Goal: Information Seeking & Learning: Learn about a topic

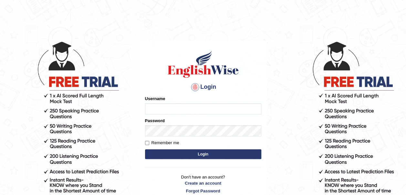
click at [170, 106] on input "Username" at bounding box center [203, 108] width 116 height 11
type input "[EMAIL_ADDRESS][DOMAIN_NAME]"
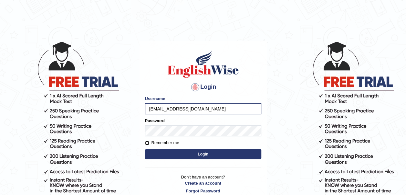
click at [148, 142] on input "Remember me" at bounding box center [147, 143] width 4 height 4
checkbox input "true"
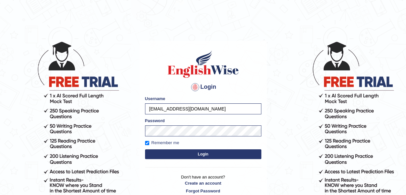
click at [198, 152] on button "Login" at bounding box center [203, 154] width 116 height 10
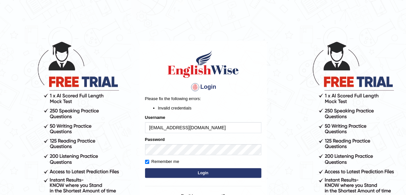
click at [204, 171] on button "Login" at bounding box center [203, 173] width 116 height 10
click at [188, 171] on button "Login" at bounding box center [203, 173] width 116 height 10
click at [192, 174] on button "Login" at bounding box center [203, 173] width 116 height 10
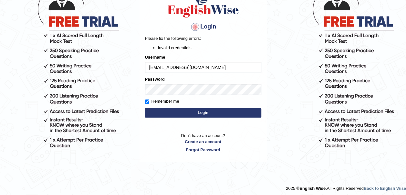
scroll to position [62, 0]
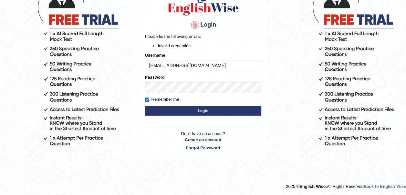
click at [230, 65] on input "[EMAIL_ADDRESS][DOMAIN_NAME]" at bounding box center [203, 65] width 116 height 11
click at [231, 63] on input "darwin.castillo0206@gmail.com" at bounding box center [203, 65] width 116 height 11
type input "d"
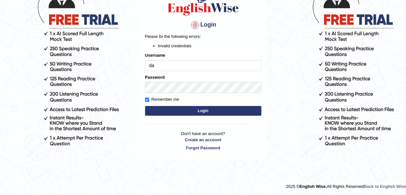
type input "d"
type input "Darwin"
click at [159, 136] on link "Create an account" at bounding box center [203, 139] width 116 height 6
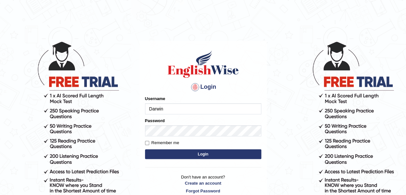
type input "Darwin"
click at [188, 153] on button "Login" at bounding box center [203, 154] width 116 height 10
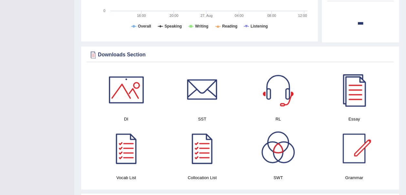
scroll to position [328, 0]
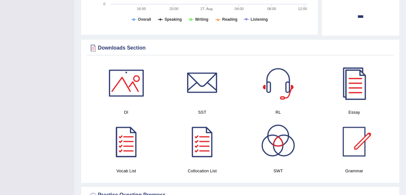
click at [131, 78] on div at bounding box center [126, 82] width 45 height 45
click at [202, 79] on div at bounding box center [202, 82] width 45 height 45
click at [284, 95] on div at bounding box center [278, 82] width 45 height 45
click at [357, 78] on div at bounding box center [354, 82] width 45 height 45
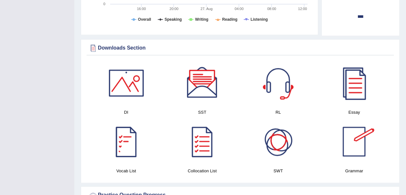
click at [129, 150] on div at bounding box center [126, 141] width 45 height 45
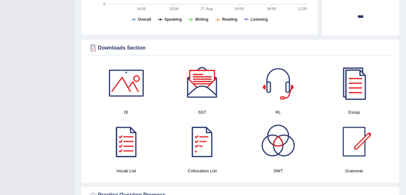
click at [206, 150] on div at bounding box center [202, 141] width 45 height 45
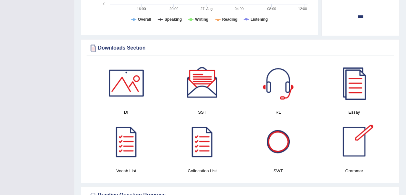
click at [282, 139] on div at bounding box center [278, 141] width 45 height 45
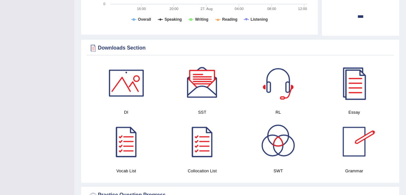
click at [351, 142] on div at bounding box center [354, 141] width 45 height 45
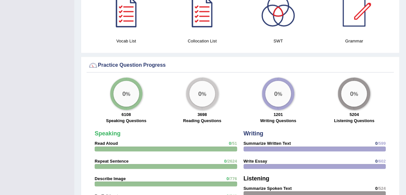
scroll to position [459, 0]
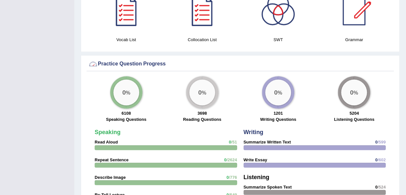
click at [124, 88] on big "0" at bounding box center [124, 91] width 4 height 7
click at [102, 130] on strong "Speaking" at bounding box center [108, 132] width 26 height 6
click at [107, 140] on strong "Read Aloud" at bounding box center [106, 141] width 23 height 5
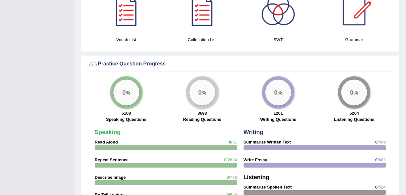
click at [126, 90] on big "0" at bounding box center [124, 91] width 4 height 7
click at [111, 142] on strong "Read Aloud" at bounding box center [106, 141] width 23 height 5
click at [102, 131] on strong "Speaking" at bounding box center [108, 132] width 26 height 6
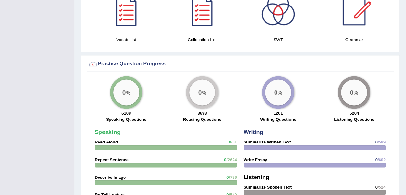
drag, startPoint x: 102, startPoint y: 131, endPoint x: 390, endPoint y: 120, distance: 288.7
click at [121, 95] on div "0 %" at bounding box center [126, 92] width 26 height 26
click at [118, 118] on label "Speaking Questions" at bounding box center [126, 119] width 40 height 6
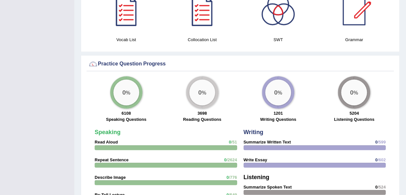
drag, startPoint x: 118, startPoint y: 118, endPoint x: 109, endPoint y: 147, distance: 30.7
click at [109, 147] on div at bounding box center [166, 147] width 142 height 5
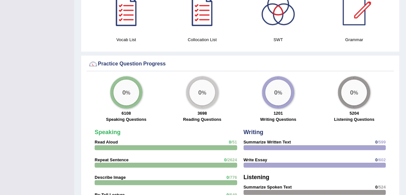
click at [109, 147] on div at bounding box center [166, 147] width 142 height 5
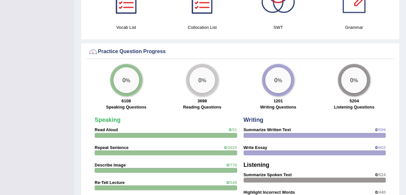
scroll to position [475, 0]
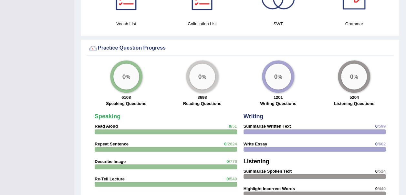
click at [129, 74] on div "0 %" at bounding box center [126, 76] width 26 height 26
click at [119, 73] on div "0 %" at bounding box center [126, 76] width 26 height 26
drag, startPoint x: 119, startPoint y: 73, endPoint x: 107, endPoint y: 129, distance: 56.9
click at [107, 129] on div "Practice Question Progress 0 % 6108 Speaking Questions 0 % 3698 Reading Questio…" at bounding box center [240, 194] width 319 height 311
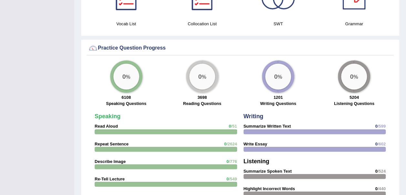
click at [107, 129] on div at bounding box center [166, 131] width 142 height 5
drag, startPoint x: 107, startPoint y: 129, endPoint x: 167, endPoint y: 143, distance: 61.8
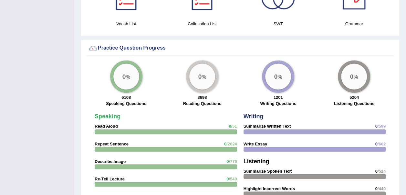
click at [231, 129] on div at bounding box center [166, 131] width 142 height 5
click at [126, 72] on big "0" at bounding box center [124, 75] width 4 height 7
click at [121, 56] on div "Practice Question Progress 0 % 6108 Speaking Questions 0 % 3698 Reading Questio…" at bounding box center [240, 194] width 319 height 311
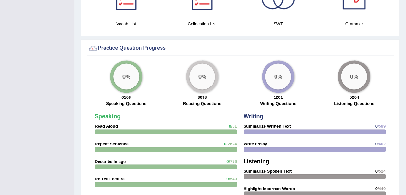
click at [276, 129] on div at bounding box center [315, 131] width 142 height 5
click at [277, 83] on div "0 %" at bounding box center [278, 76] width 26 height 26
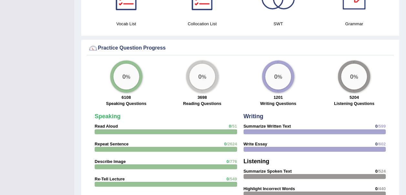
click at [277, 83] on div "0 %" at bounding box center [278, 76] width 26 height 26
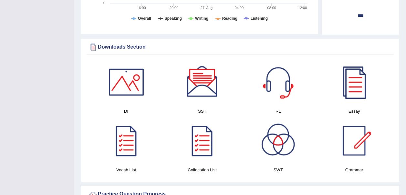
scroll to position [319, 0]
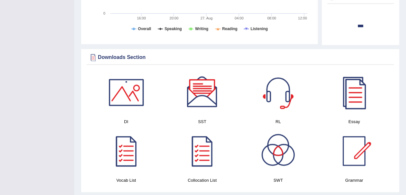
click at [130, 96] on div at bounding box center [126, 91] width 45 height 45
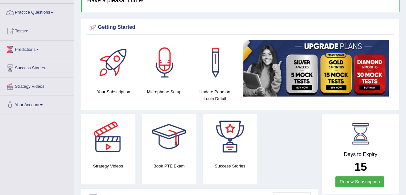
scroll to position [0, 0]
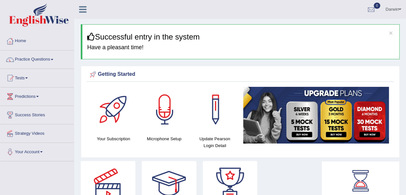
click at [53, 58] on link "Practice Questions" at bounding box center [37, 58] width 74 height 16
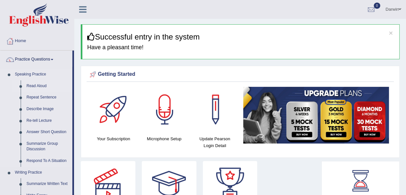
click at [28, 83] on link "Read Aloud" at bounding box center [48, 86] width 49 height 12
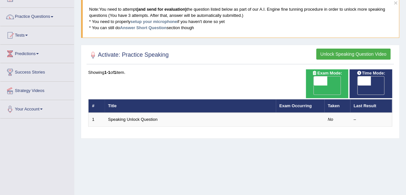
scroll to position [43, 0]
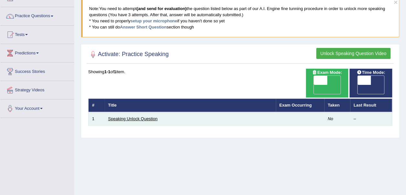
click at [142, 116] on link "Speaking Unlock Question" at bounding box center [132, 118] width 49 height 5
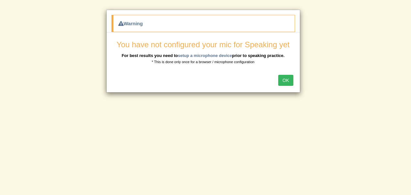
click at [288, 82] on button "OK" at bounding box center [285, 80] width 15 height 11
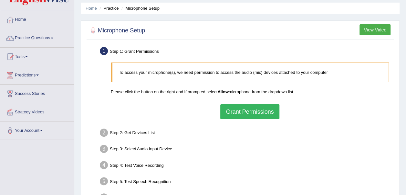
scroll to position [19, 0]
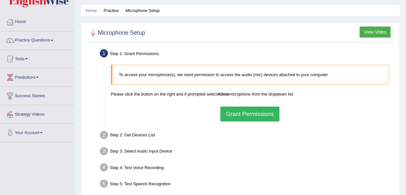
click at [270, 114] on button "Grant Permissions" at bounding box center [249, 113] width 59 height 15
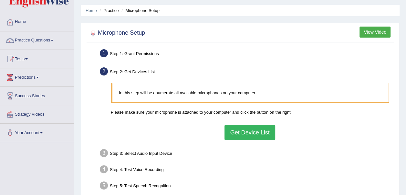
click at [254, 131] on button "Get Device List" at bounding box center [250, 132] width 50 height 15
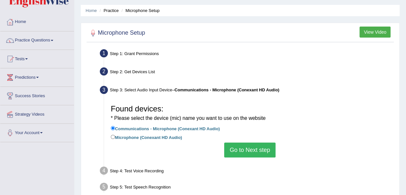
click at [257, 148] on button "Go to Next step" at bounding box center [249, 149] width 51 height 15
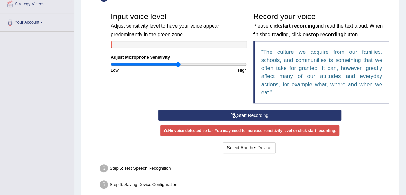
scroll to position [127, 0]
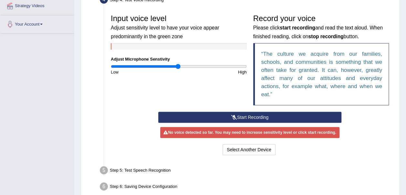
click at [277, 118] on button "Start Recording" at bounding box center [249, 116] width 183 height 11
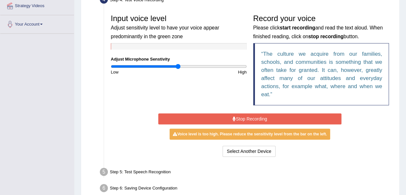
click at [269, 120] on button "Stop Recording" at bounding box center [249, 118] width 183 height 11
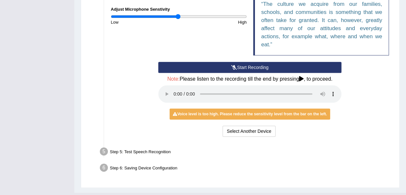
scroll to position [178, 0]
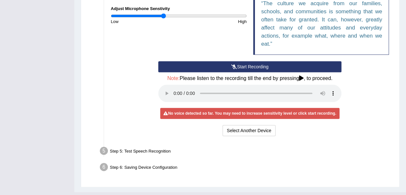
drag, startPoint x: 178, startPoint y: 17, endPoint x: 164, endPoint y: 17, distance: 13.9
type input "0.78"
click at [164, 17] on input "range" at bounding box center [179, 15] width 136 height 5
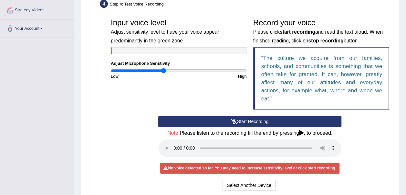
scroll to position [122, 0]
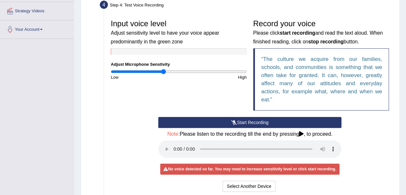
click at [302, 133] on icon at bounding box center [301, 133] width 5 height 5
click at [290, 166] on div "No voice detected so far. You may need to increase sensitivity level or click s…" at bounding box center [249, 168] width 179 height 11
click at [268, 118] on button "Start Recording" at bounding box center [249, 122] width 183 height 11
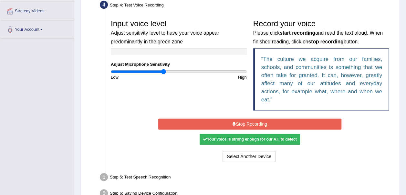
click at [266, 121] on button "Stop Recording" at bounding box center [249, 123] width 183 height 11
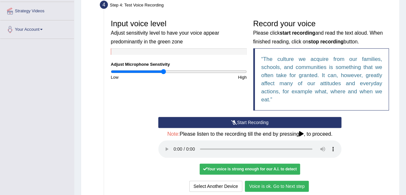
click at [272, 185] on button "Voice is ok. Go to Next step" at bounding box center [277, 185] width 64 height 11
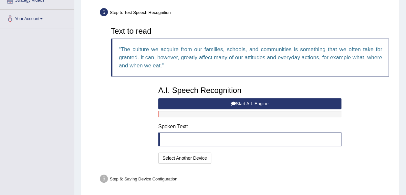
scroll to position [132, 0]
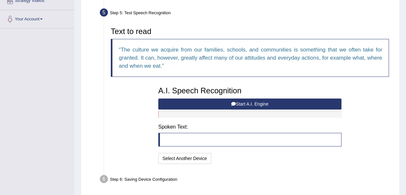
click at [268, 101] on button "Start A.I. Engine" at bounding box center [249, 103] width 183 height 11
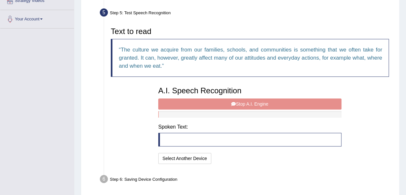
click at [172, 135] on blockquote at bounding box center [249, 139] width 183 height 14
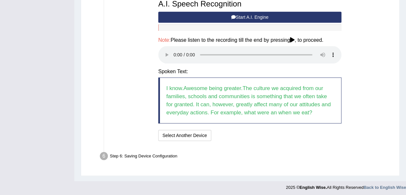
scroll to position [220, 0]
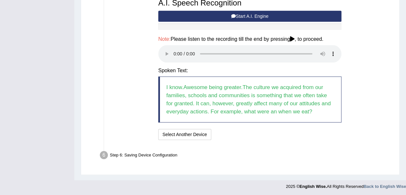
click at [249, 16] on button "Start A.I. Engine" at bounding box center [249, 16] width 183 height 11
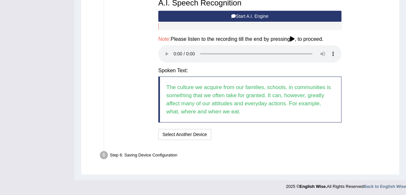
click at [158, 156] on div "Step 6: Saving Device Configuration" at bounding box center [247, 156] width 300 height 14
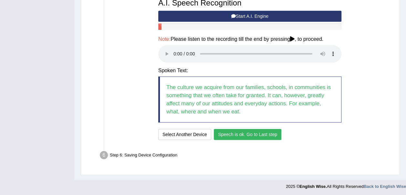
click at [247, 133] on button "Speech is ok. Go to Last step" at bounding box center [248, 134] width 68 height 11
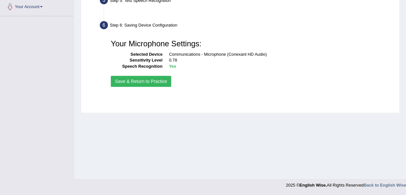
scroll to position [145, 0]
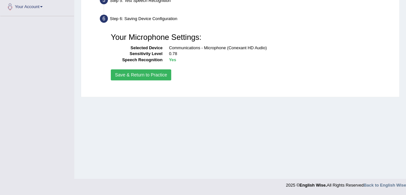
click at [144, 74] on button "Save & Return to Practice" at bounding box center [141, 74] width 60 height 11
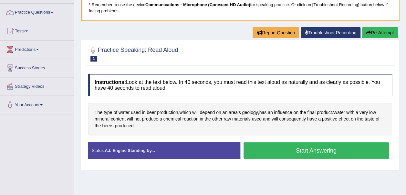
scroll to position [46, 0]
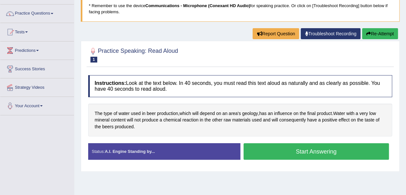
click at [259, 150] on button "Start Answering" at bounding box center [317, 151] width 146 height 16
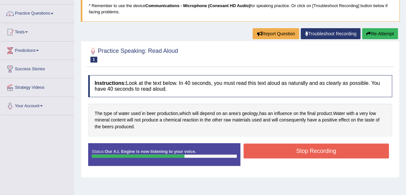
click at [281, 151] on button "Stop Recording" at bounding box center [317, 150] width 146 height 15
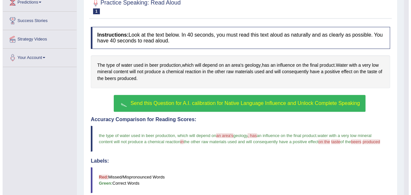
scroll to position [95, 0]
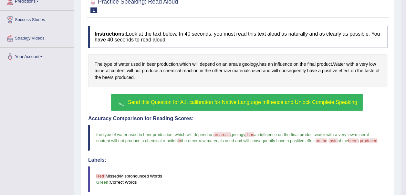
click at [191, 103] on span "Send this Question for A.I. calibration for Native Language Influence and Unloc…" at bounding box center [242, 101] width 229 height 5
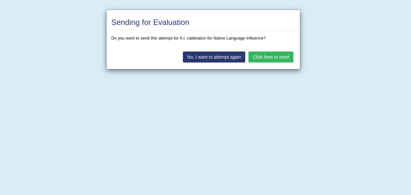
click at [213, 56] on button "No, I want to attempt again" at bounding box center [214, 56] width 62 height 11
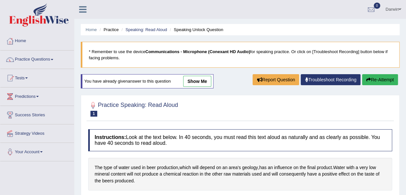
click at [367, 80] on icon "button" at bounding box center [368, 79] width 5 height 5
click at [53, 58] on link "Practice Questions" at bounding box center [37, 58] width 74 height 16
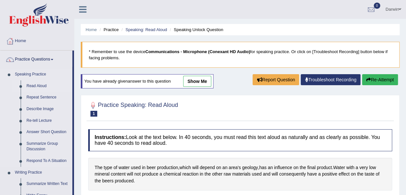
click at [40, 84] on link "Read Aloud" at bounding box center [48, 86] width 49 height 12
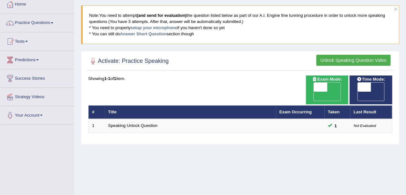
scroll to position [11, 0]
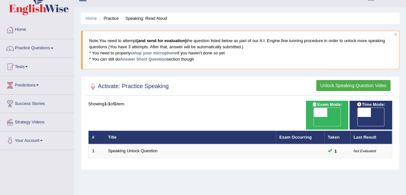
click at [354, 82] on button "Unlock Speaking Question Video" at bounding box center [353, 85] width 74 height 11
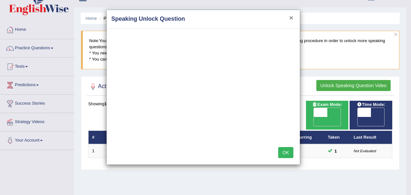
click at [293, 17] on button "×" at bounding box center [291, 17] width 4 height 7
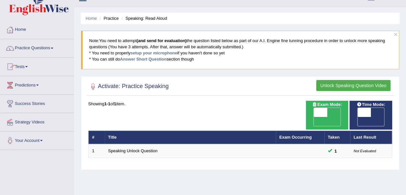
click at [108, 19] on li "Practice" at bounding box center [108, 18] width 21 height 6
click at [47, 50] on link "Practice Questions" at bounding box center [37, 47] width 74 height 16
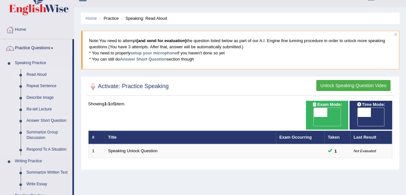
click at [40, 61] on link "Speaking Practice" at bounding box center [42, 63] width 60 height 12
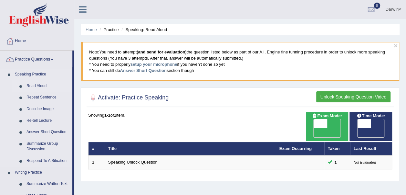
click at [42, 83] on link "Read Aloud" at bounding box center [48, 86] width 49 height 12
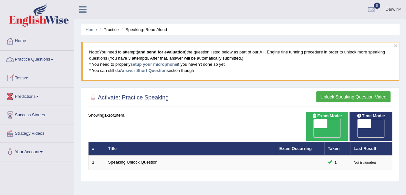
click at [49, 63] on link "Practice Questions" at bounding box center [37, 58] width 74 height 16
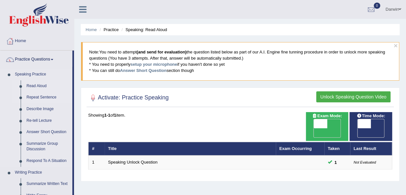
click at [34, 97] on link "Repeat Sentence" at bounding box center [48, 97] width 49 height 12
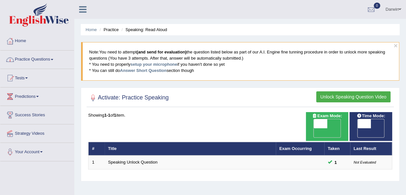
click at [38, 60] on link "Practice Questions" at bounding box center [37, 58] width 74 height 16
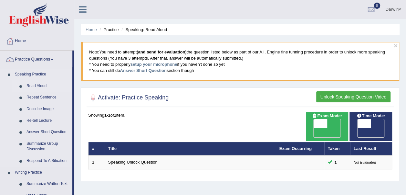
click at [43, 83] on link "Read Aloud" at bounding box center [48, 86] width 49 height 12
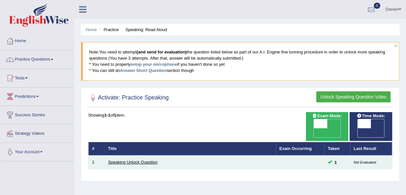
click at [121, 159] on link "Speaking Unlock Question" at bounding box center [132, 161] width 49 height 5
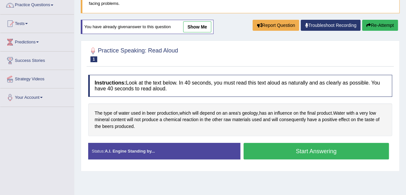
scroll to position [58, 0]
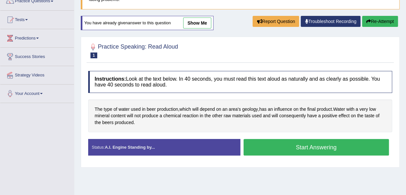
click at [376, 19] on button "Re-Attempt" at bounding box center [380, 21] width 36 height 11
drag, startPoint x: 257, startPoint y: 141, endPoint x: 272, endPoint y: 151, distance: 17.9
click at [272, 151] on button "Start Answering" at bounding box center [317, 147] width 146 height 16
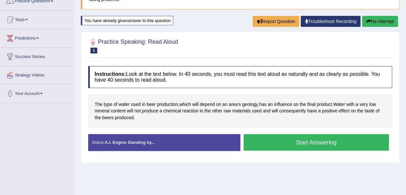
click at [272, 152] on div "Stop Recording" at bounding box center [316, 152] width 152 height 0
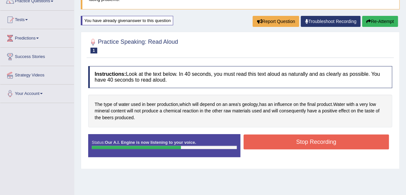
click at [291, 140] on button "Stop Recording" at bounding box center [317, 141] width 146 height 15
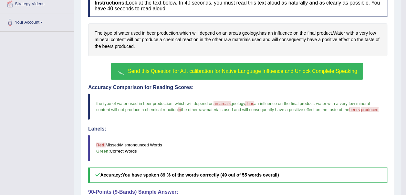
scroll to position [135, 0]
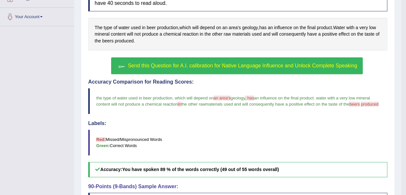
drag, startPoint x: 405, startPoint y: 140, endPoint x: 406, endPoint y: 149, distance: 8.6
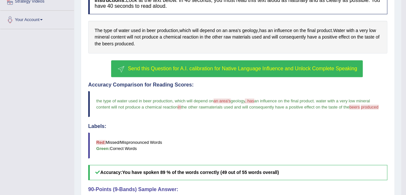
scroll to position [127, 0]
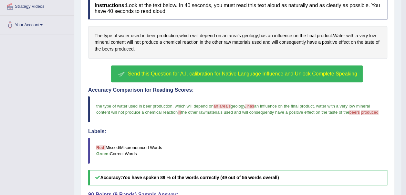
click at [294, 72] on span "Send this Question for A.I. calibration for Native Language Influence and Unloc…" at bounding box center [242, 73] width 229 height 5
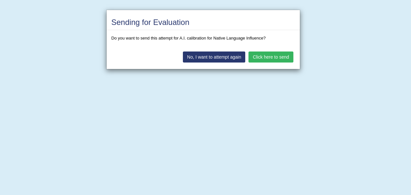
click at [260, 54] on button "Click here to send" at bounding box center [270, 56] width 45 height 11
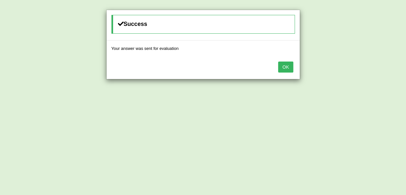
click at [282, 64] on button "OK" at bounding box center [285, 66] width 15 height 11
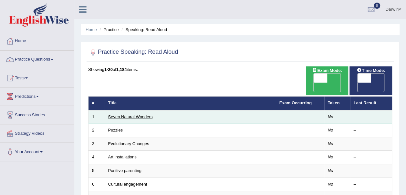
click at [119, 114] on link "Seven Natural Wonders" at bounding box center [130, 116] width 45 height 5
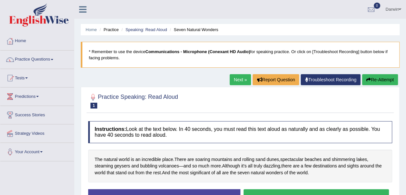
click at [396, 6] on link "Darwin" at bounding box center [393, 8] width 25 height 17
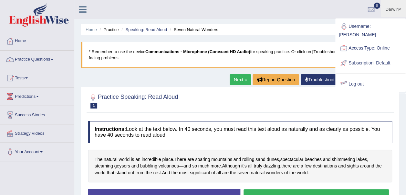
click at [344, 79] on div at bounding box center [344, 84] width 10 height 10
